Goal: Ask a question: Seek information or help from site administrators or community

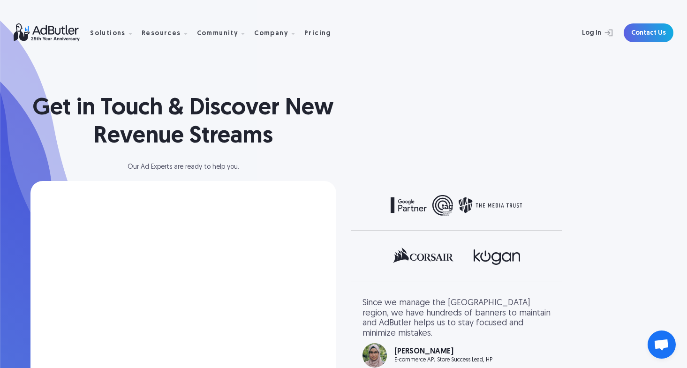
scroll to position [115, 0]
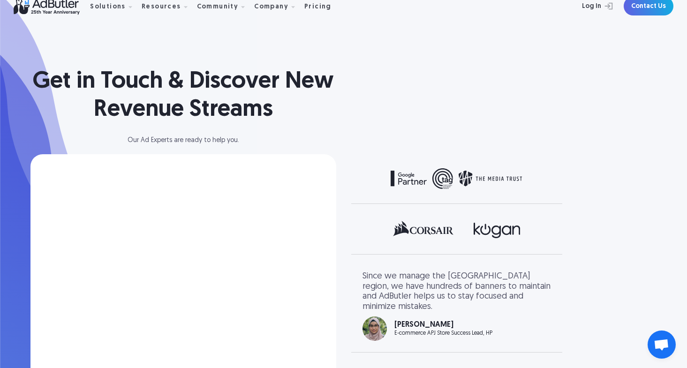
select select "[GEOGRAPHIC_DATA]"
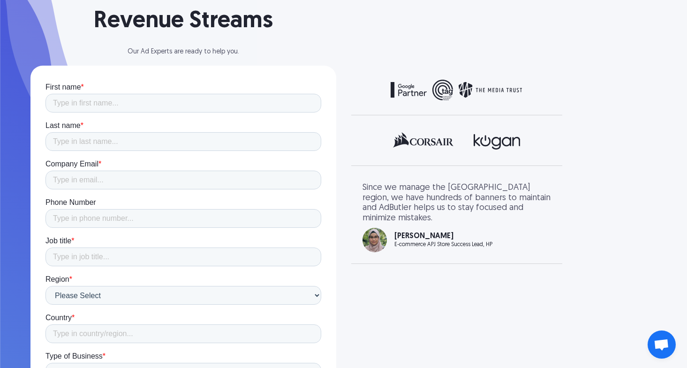
scroll to position [157, 0]
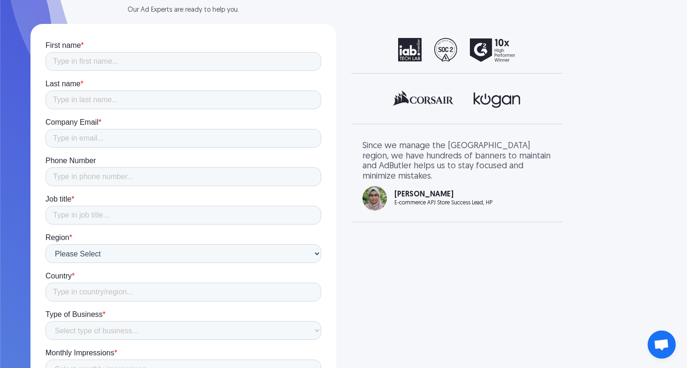
click at [653, 336] on span "Open chat" at bounding box center [662, 345] width 28 height 28
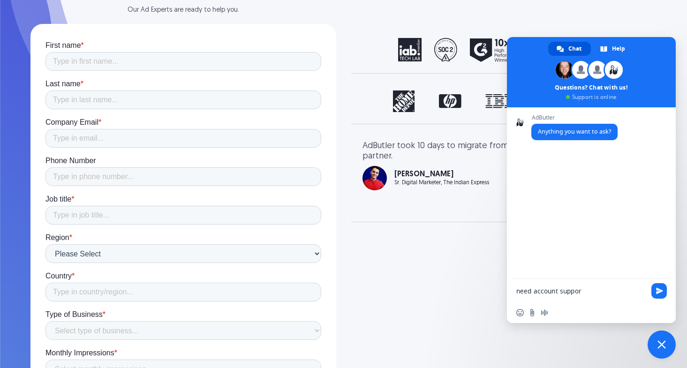
type textarea "need account support"
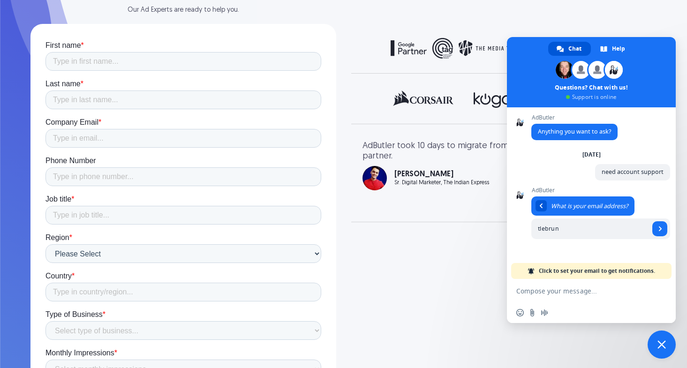
type input "[EMAIL_ADDRESS][DOMAIN_NAME]"
click at [660, 229] on span "Send" at bounding box center [660, 228] width 5 height 5
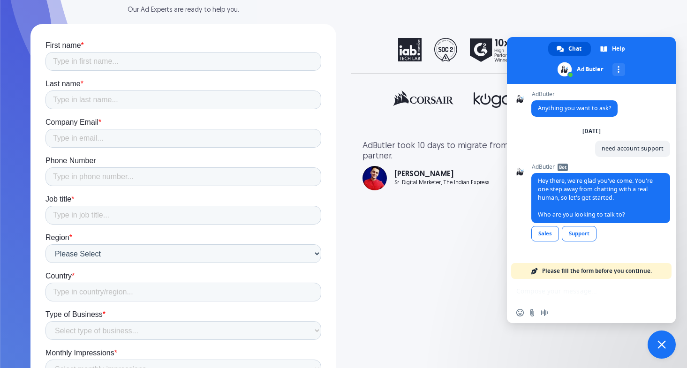
scroll to position [0, 0]
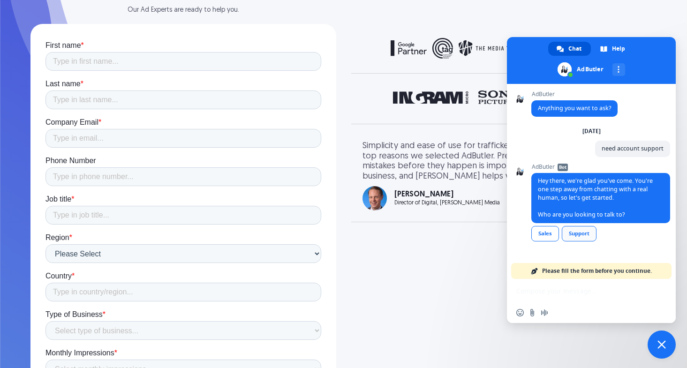
click at [578, 234] on div "Support" at bounding box center [579, 233] width 35 height 15
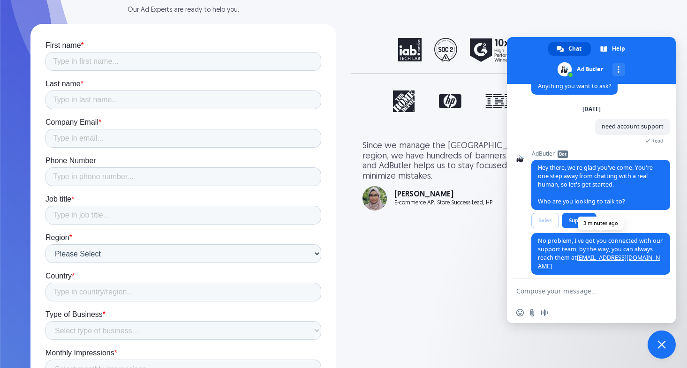
scroll to position [31, 0]
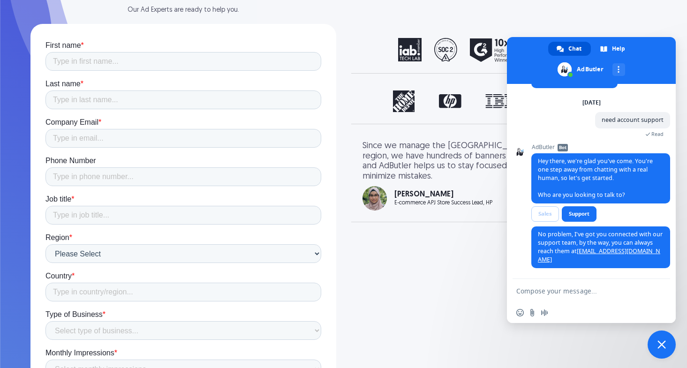
click at [578, 293] on textarea "Compose your message..." at bounding box center [580, 291] width 129 height 8
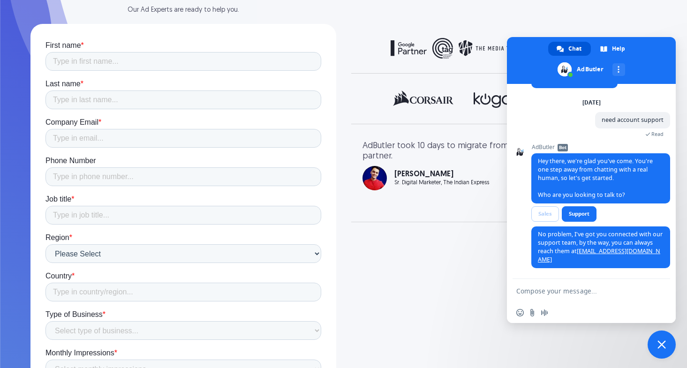
click at [597, 293] on textarea "Compose your message..." at bounding box center [580, 291] width 129 height 8
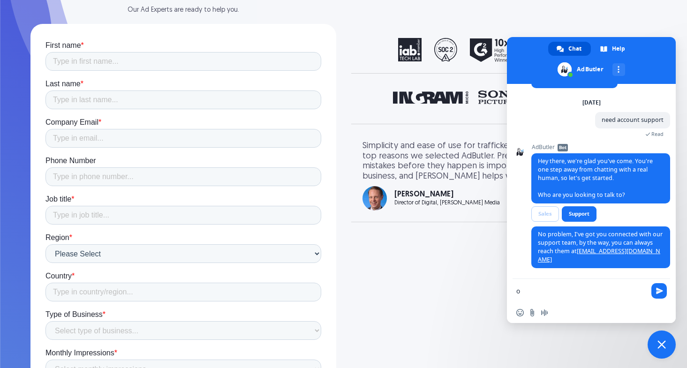
type textarea "ok"
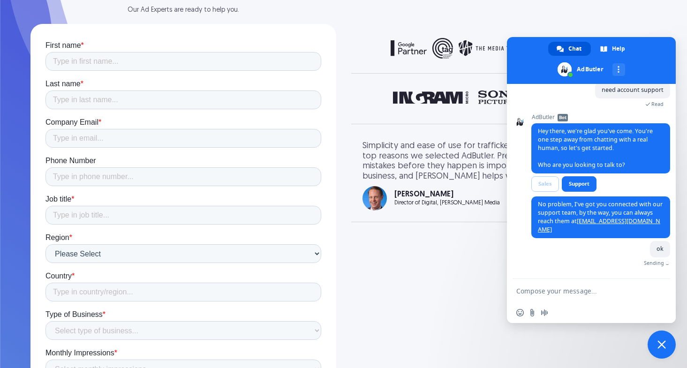
scroll to position [54, 0]
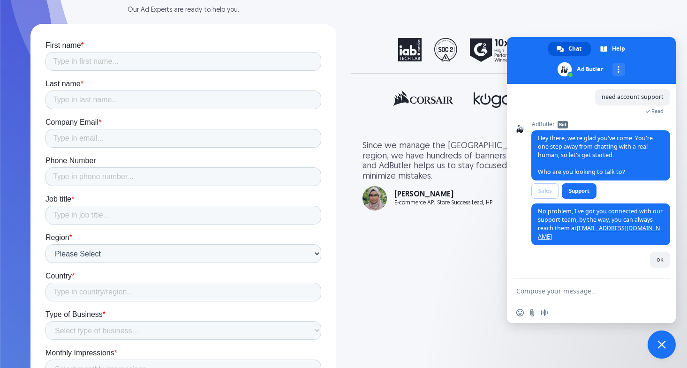
click at [595, 294] on textarea "Compose your message..." at bounding box center [580, 291] width 129 height 8
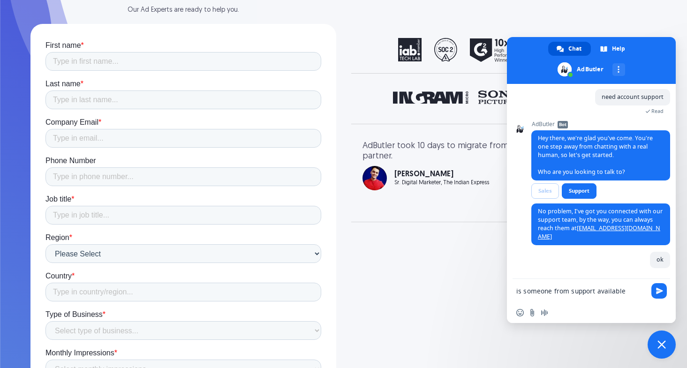
type textarea "is someone from support available?"
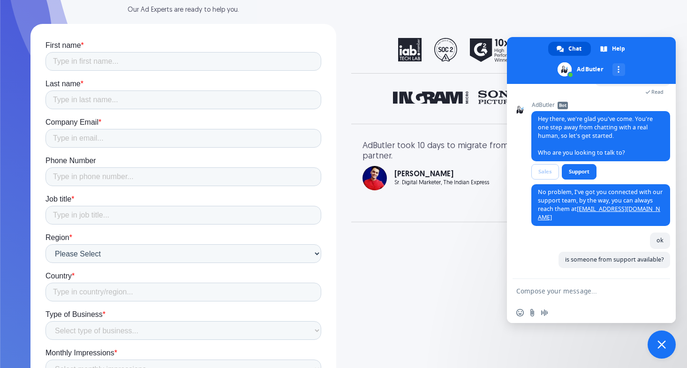
scroll to position [74, 0]
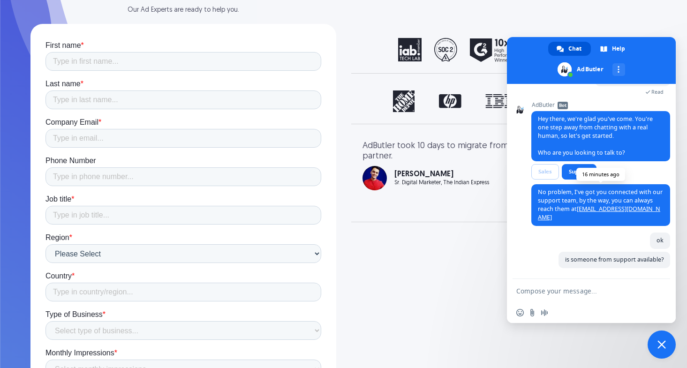
click at [630, 208] on link "[EMAIL_ADDRESS][DOMAIN_NAME]" at bounding box center [599, 213] width 122 height 16
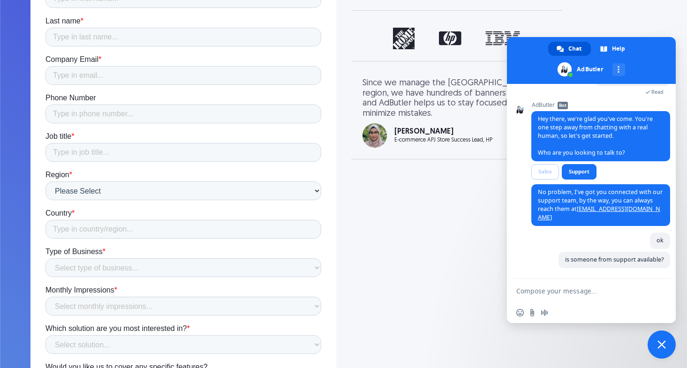
scroll to position [317, 0]
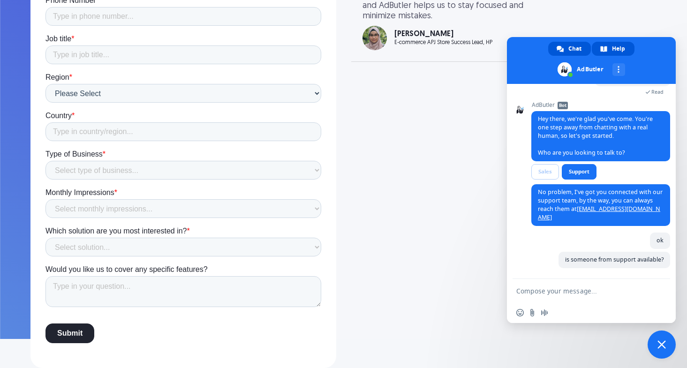
click at [605, 45] on span at bounding box center [603, 48] width 7 height 7
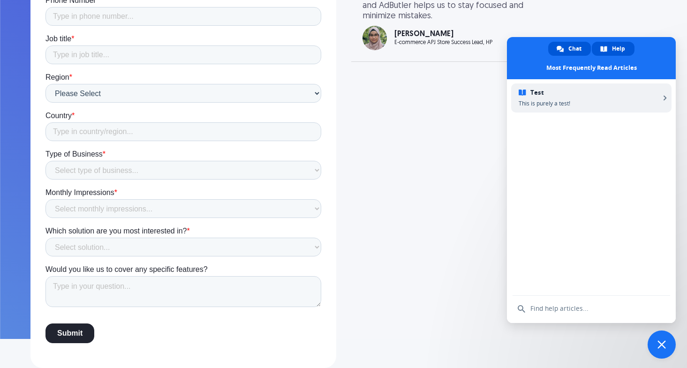
click at [563, 46] on span at bounding box center [560, 48] width 7 height 7
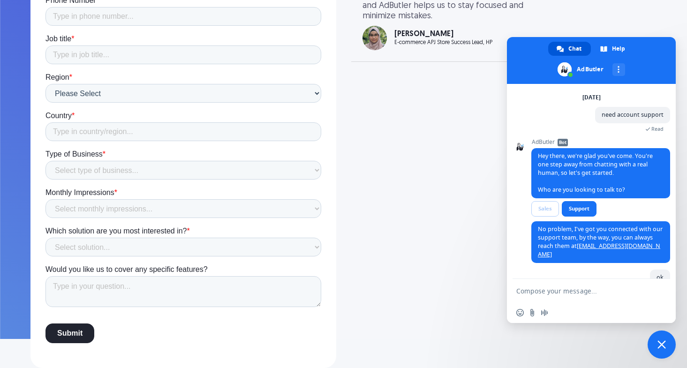
scroll to position [74, 0]
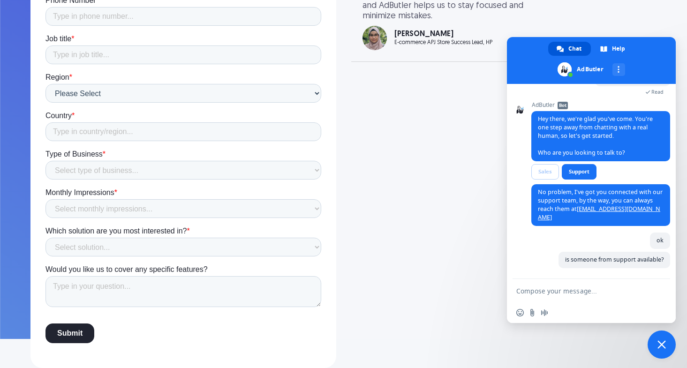
click at [450, 221] on div "Get in Touch & Discover New Revenue Streams Our Ad Experts are ready to help yo…" at bounding box center [343, 26] width 675 height 686
click at [549, 296] on form at bounding box center [580, 291] width 129 height 25
click at [545, 287] on textarea "Compose your message..." at bounding box center [580, 291] width 129 height 8
type textarea "hello?"
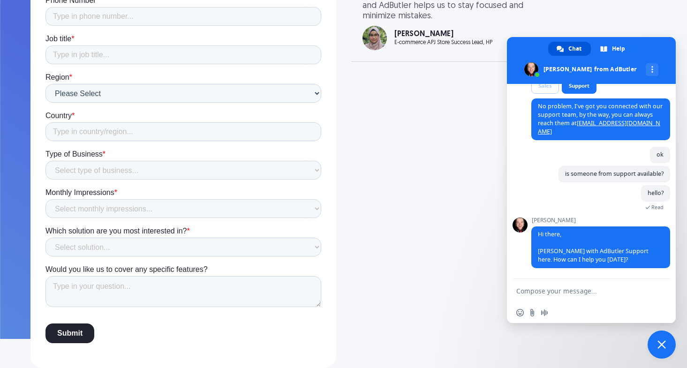
scroll to position [152, 0]
click at [543, 286] on form at bounding box center [580, 291] width 129 height 25
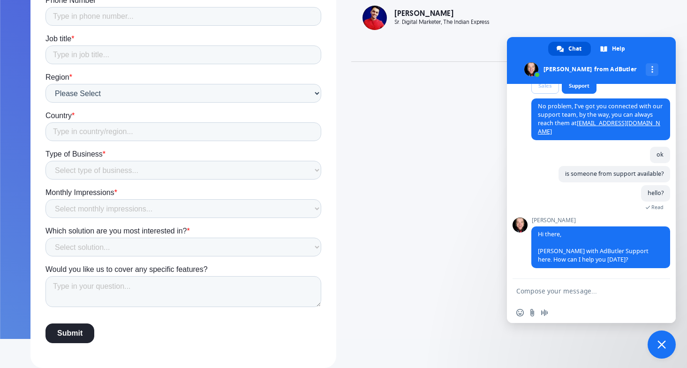
click at [536, 291] on textarea "Compose your message..." at bounding box center [580, 291] width 129 height 8
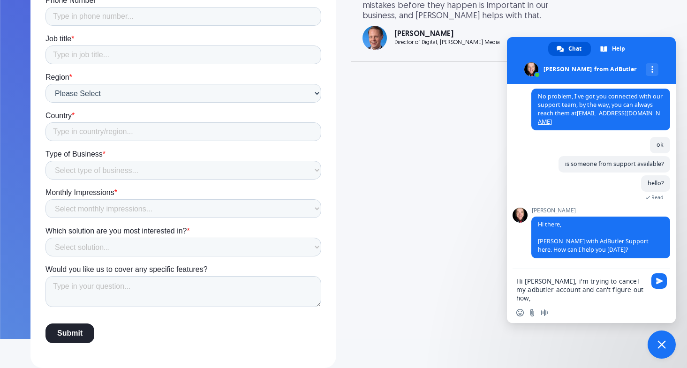
scroll to position [162, 0]
type textarea "Hi [PERSON_NAME], i'm trying to cancel my adbutler account and can't figure out…"
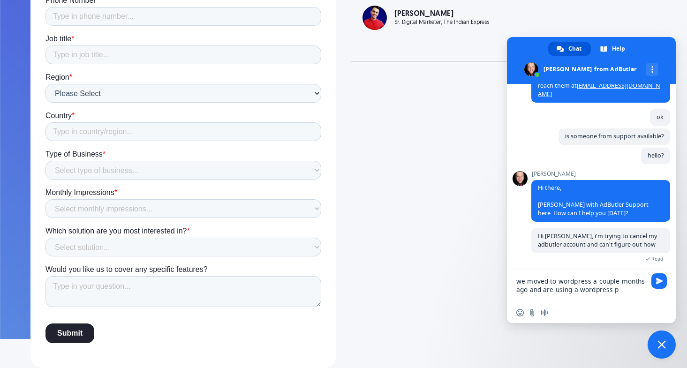
scroll to position [194, 0]
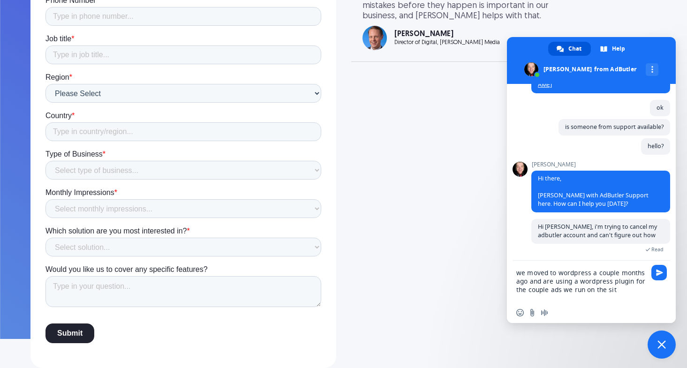
type textarea "we moved to wordpress a couple months ago and are using a wordpress plugin for …"
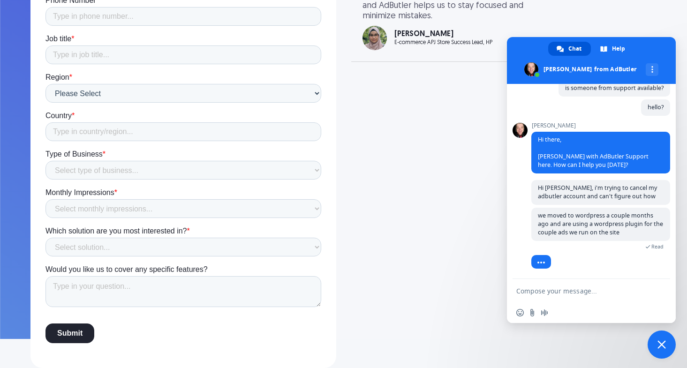
scroll to position [271, 0]
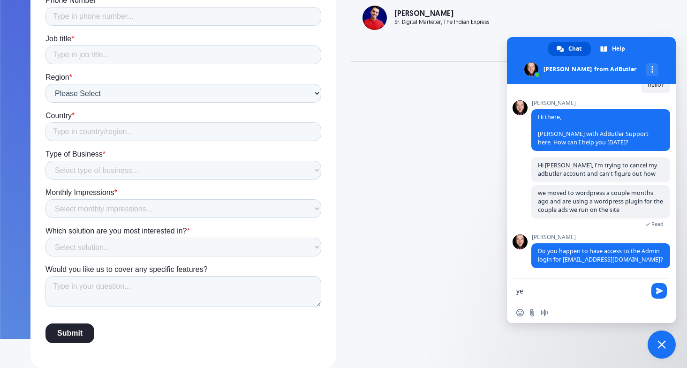
type textarea "yes"
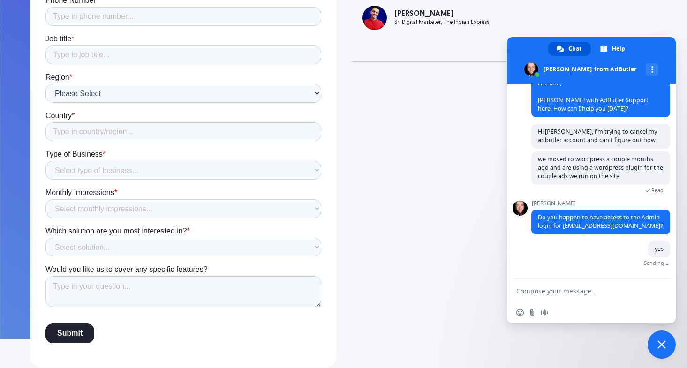
scroll to position [294, 0]
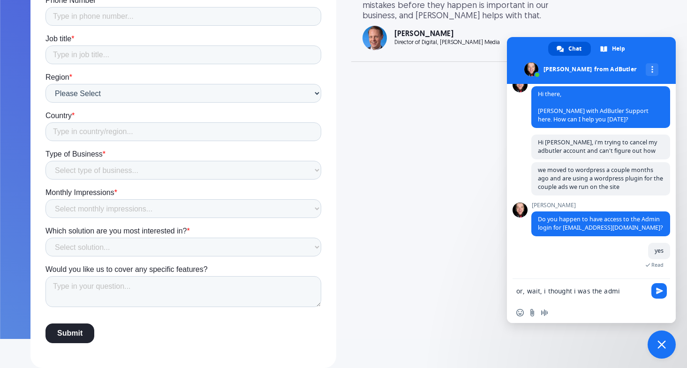
type textarea "or, wait, i thought i was the admin"
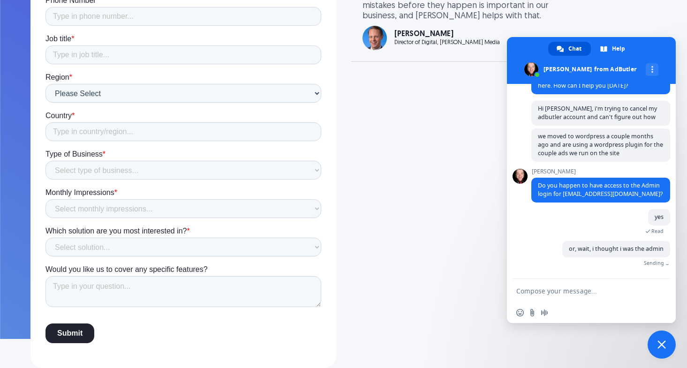
scroll to position [313, 0]
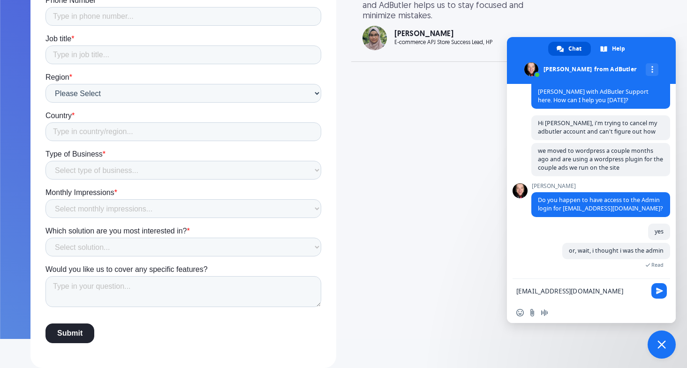
type textarea "[EMAIL_ADDRESS][DOMAIN_NAME]"
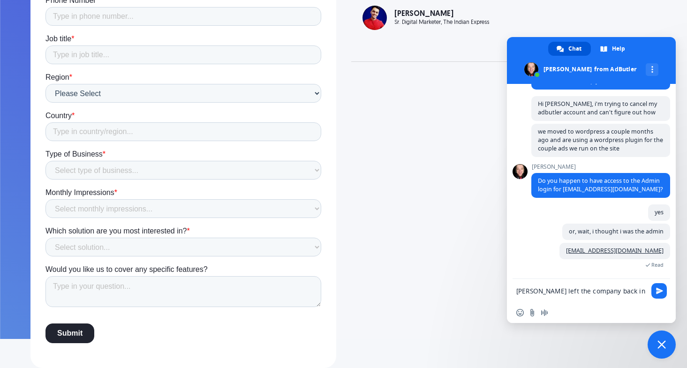
scroll to position [351, 0]
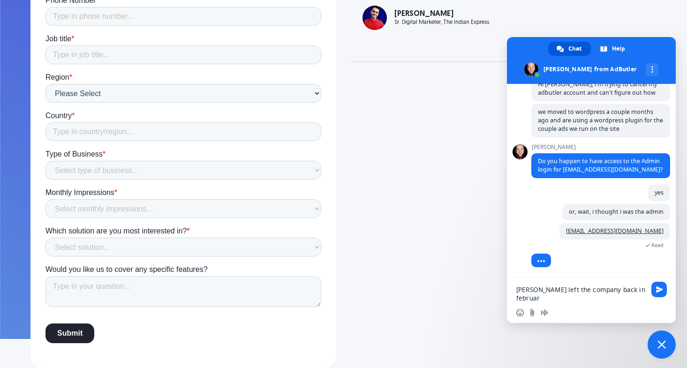
type textarea "[PERSON_NAME] left the company back in february"
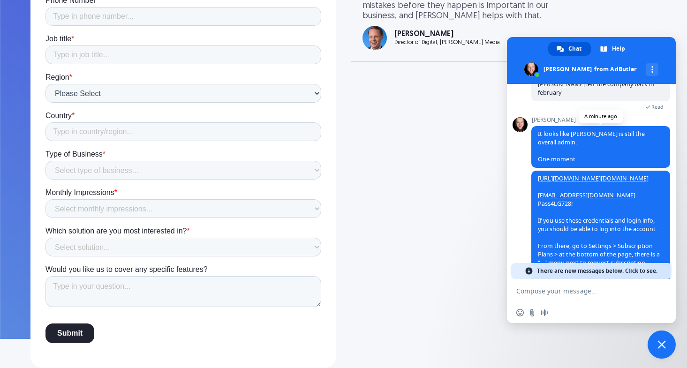
scroll to position [529, 0]
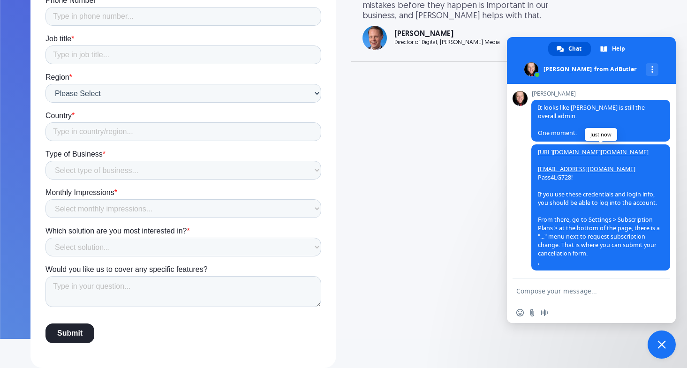
click at [604, 156] on link "[URL][DOMAIN_NAME][DOMAIN_NAME]" at bounding box center [593, 152] width 111 height 8
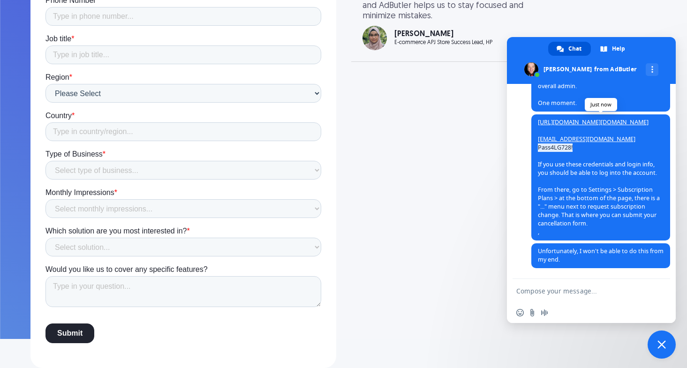
drag, startPoint x: 575, startPoint y: 145, endPoint x: 538, endPoint y: 146, distance: 37.1
click at [538, 146] on span "[URL][DOMAIN_NAME][DOMAIN_NAME] [EMAIL_ADDRESS][DOMAIN_NAME] Pass4LG728! If you…" at bounding box center [600, 177] width 139 height 126
copy span "Pass4LG728!"
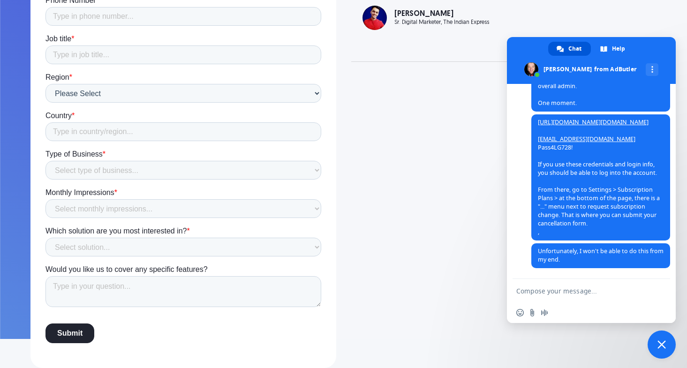
click at [544, 290] on textarea "Compose your message..." at bounding box center [580, 291] width 129 height 8
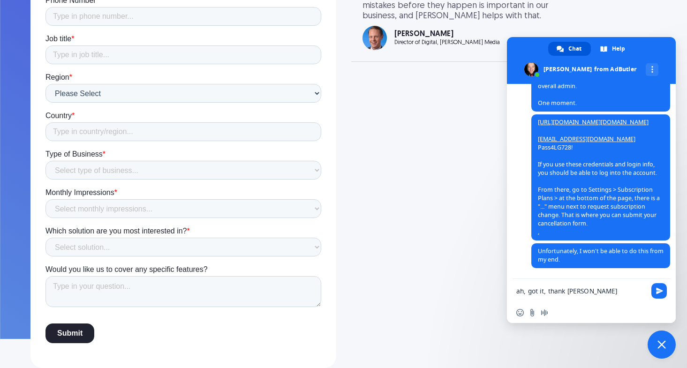
type textarea "ah, got it, thank you"
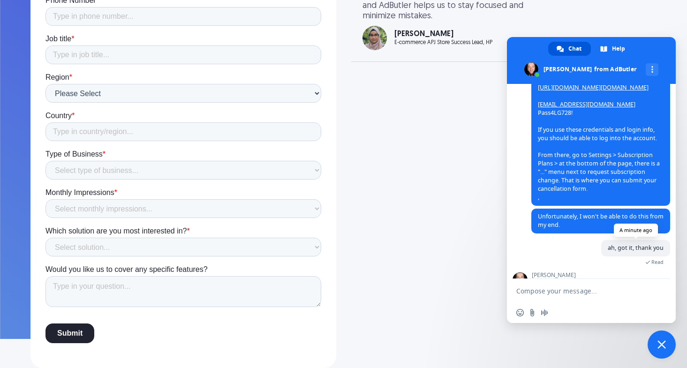
scroll to position [679, 0]
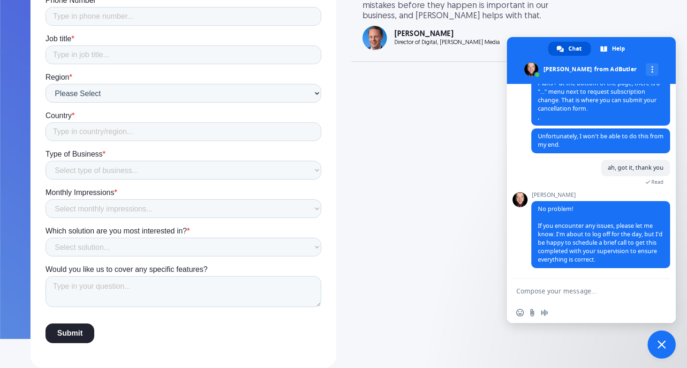
click at [538, 293] on textarea "Compose your message..." at bounding box center [580, 291] width 129 height 8
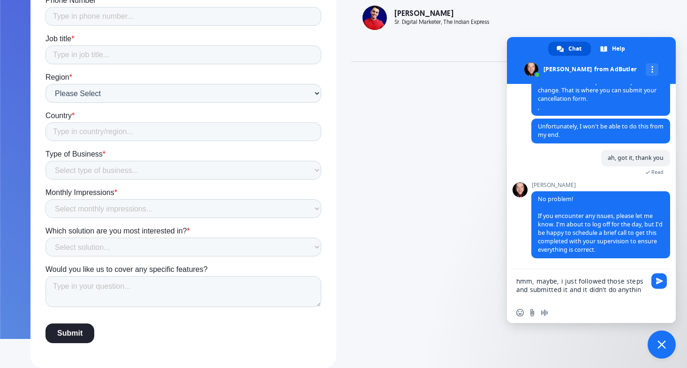
type textarea "hmm, maybe, i just followed those steps and submitted it and it didn't do anyth…"
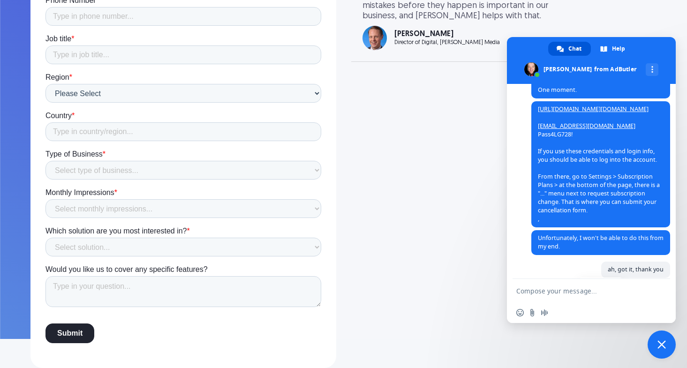
scroll to position [556, 0]
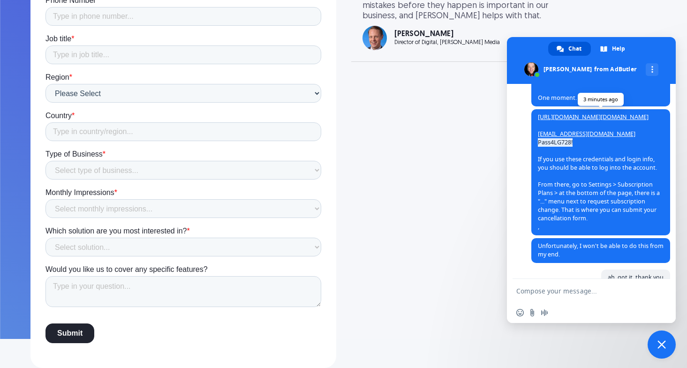
drag, startPoint x: 575, startPoint y: 151, endPoint x: 536, endPoint y: 151, distance: 39.4
click at [536, 151] on span "[URL][DOMAIN_NAME][DOMAIN_NAME] [EMAIL_ADDRESS][DOMAIN_NAME] Pass4LG728! If you…" at bounding box center [600, 172] width 139 height 126
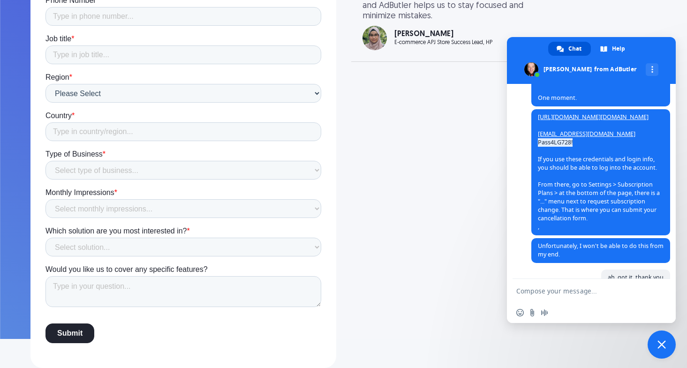
copy span "Pass4LG728!"
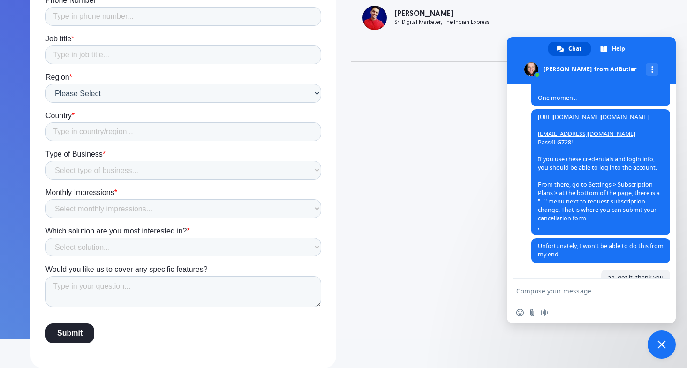
click at [581, 294] on textarea "Compose your message..." at bounding box center [580, 291] width 129 height 8
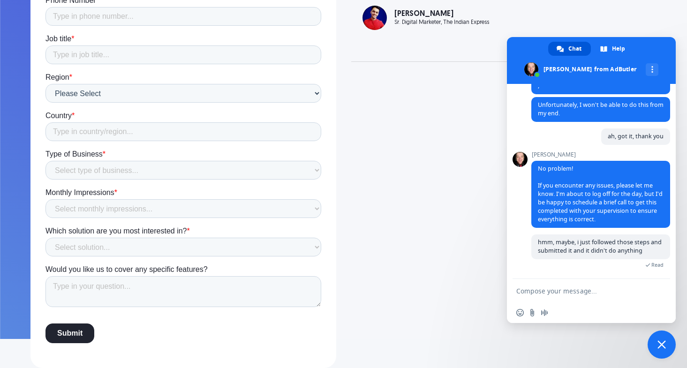
click at [552, 294] on textarea "Compose your message..." at bounding box center [580, 291] width 129 height 8
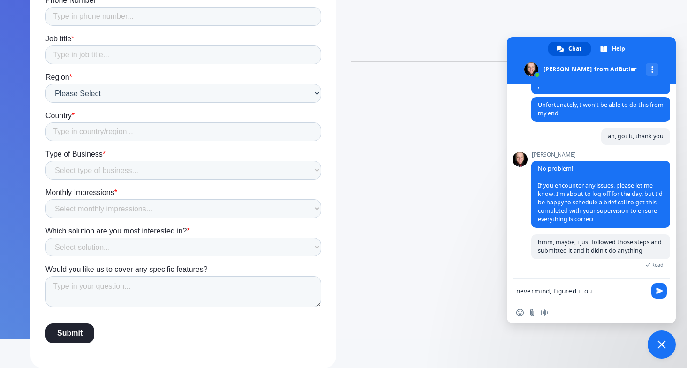
type textarea "nevermind, figured it out"
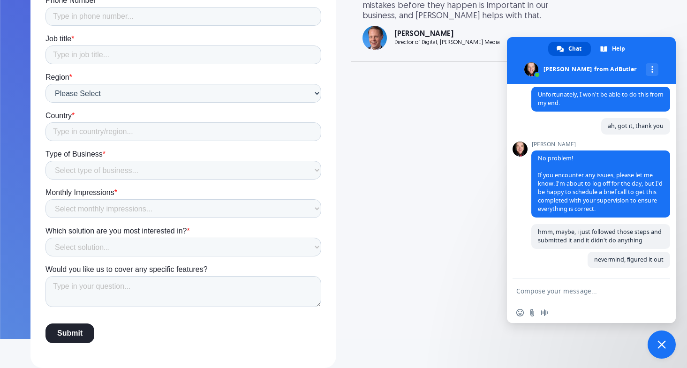
scroll to position [721, 0]
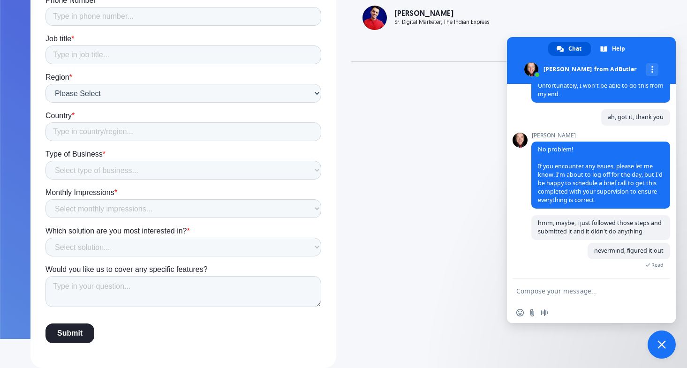
click at [574, 296] on form at bounding box center [580, 291] width 129 height 25
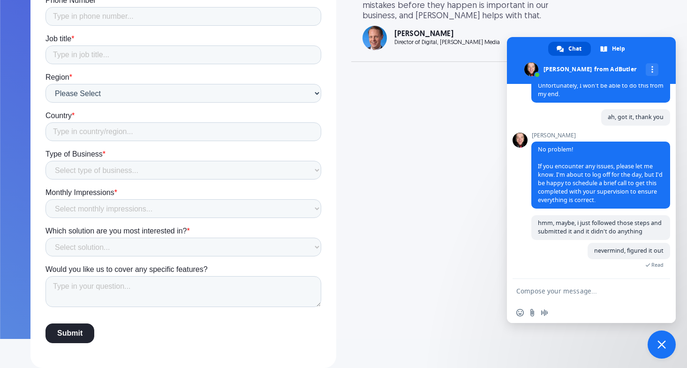
click at [566, 292] on textarea "Compose your message..." at bounding box center [580, 291] width 129 height 8
type textarea "how do i know that it went through?"
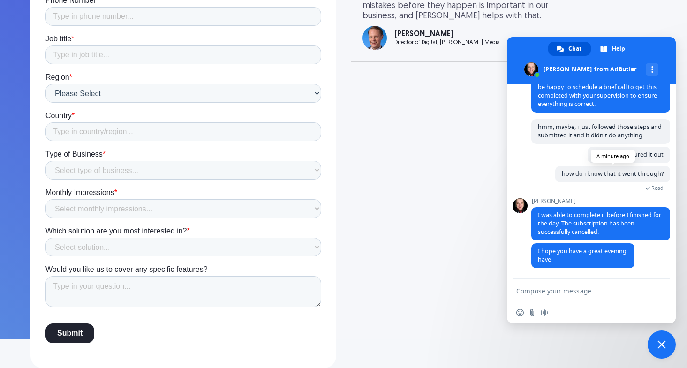
scroll to position [828, 0]
click at [549, 290] on textarea "Compose your message..." at bounding box center [580, 291] width 129 height 8
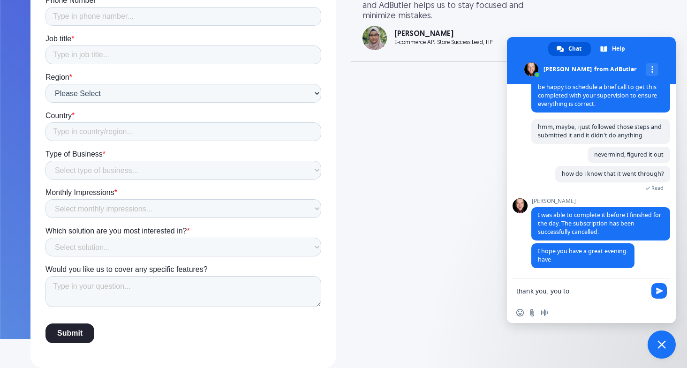
type textarea "thank you, you too"
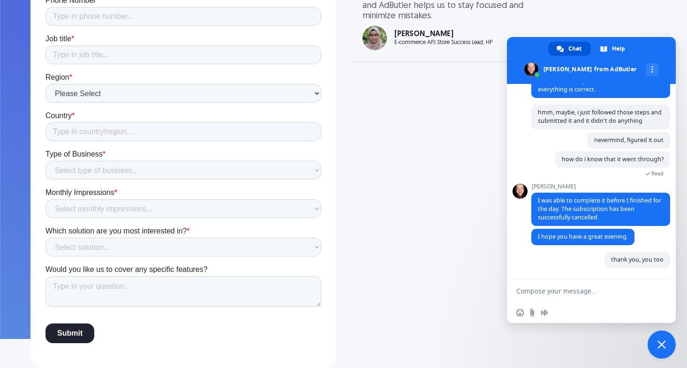
scroll to position [842, 0]
click at [664, 349] on span "Close chat" at bounding box center [662, 345] width 28 height 28
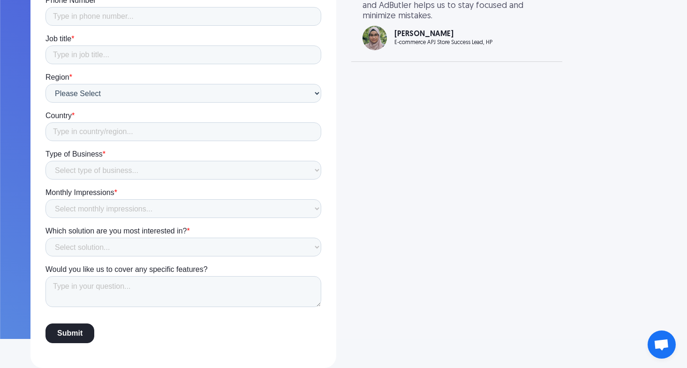
click at [664, 349] on span "Open chat" at bounding box center [661, 345] width 15 height 13
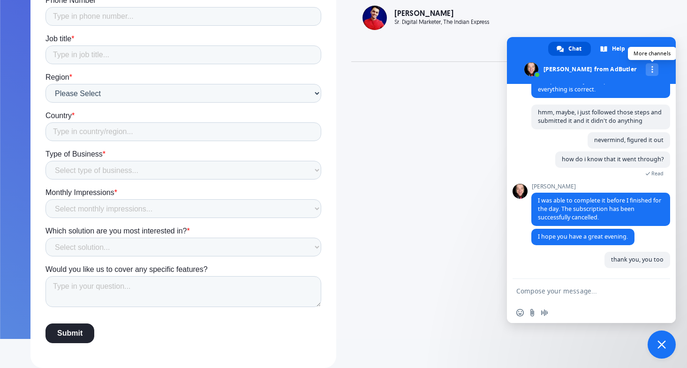
click at [646, 72] on div "More channels" at bounding box center [652, 69] width 13 height 13
click at [653, 47] on span at bounding box center [591, 60] width 169 height 47
